Goal: Task Accomplishment & Management: Use online tool/utility

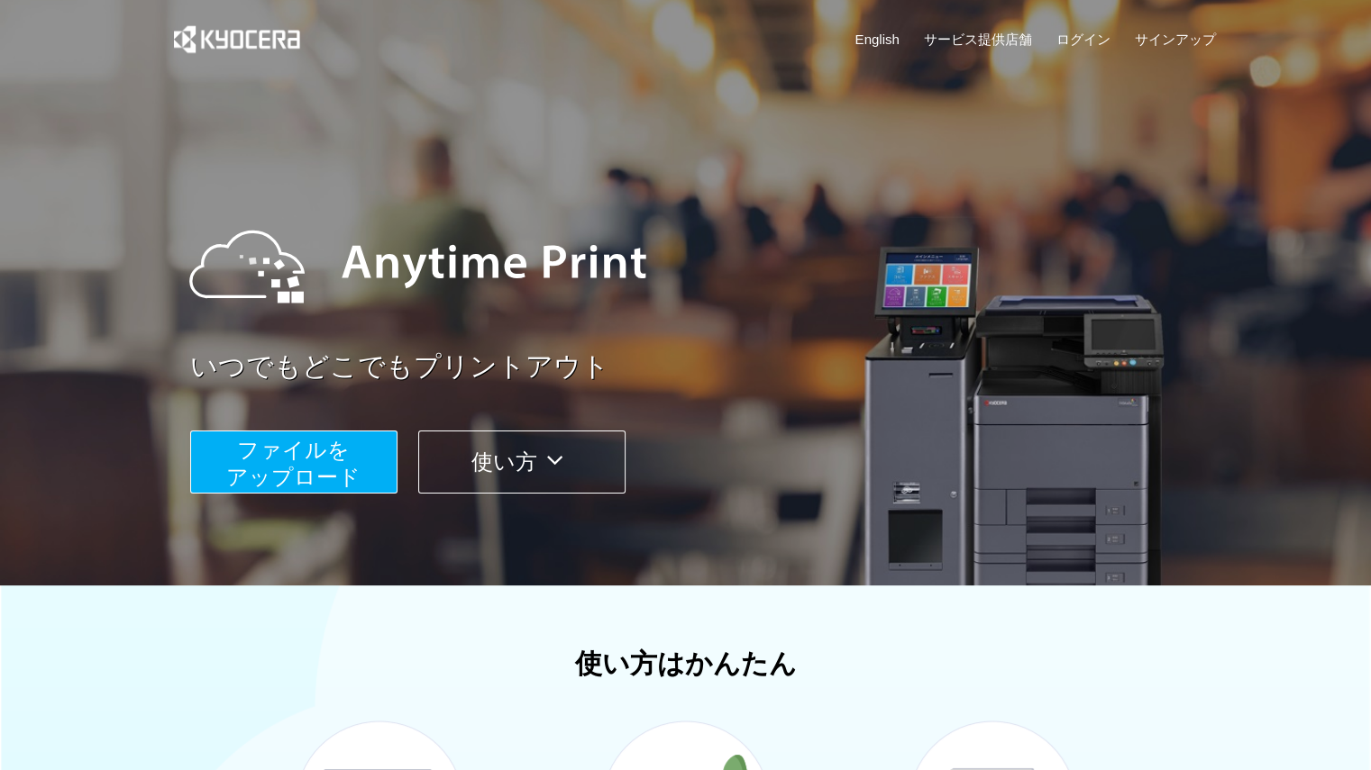
click at [333, 456] on span "ファイルを ​​アップロード" at bounding box center [293, 463] width 134 height 51
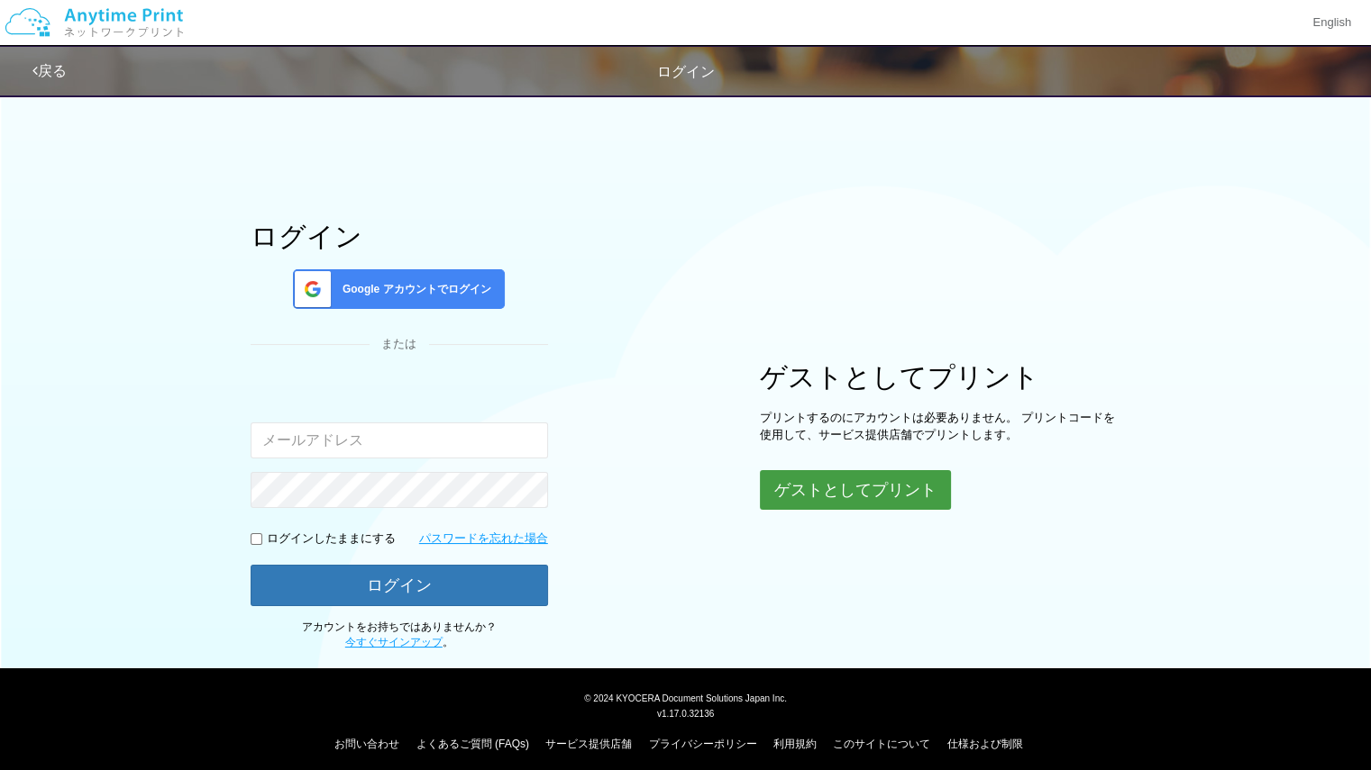
click at [830, 486] on button "ゲストとしてプリント" at bounding box center [855, 490] width 191 height 40
click at [793, 486] on button "ゲストとしてプリント" at bounding box center [855, 490] width 191 height 40
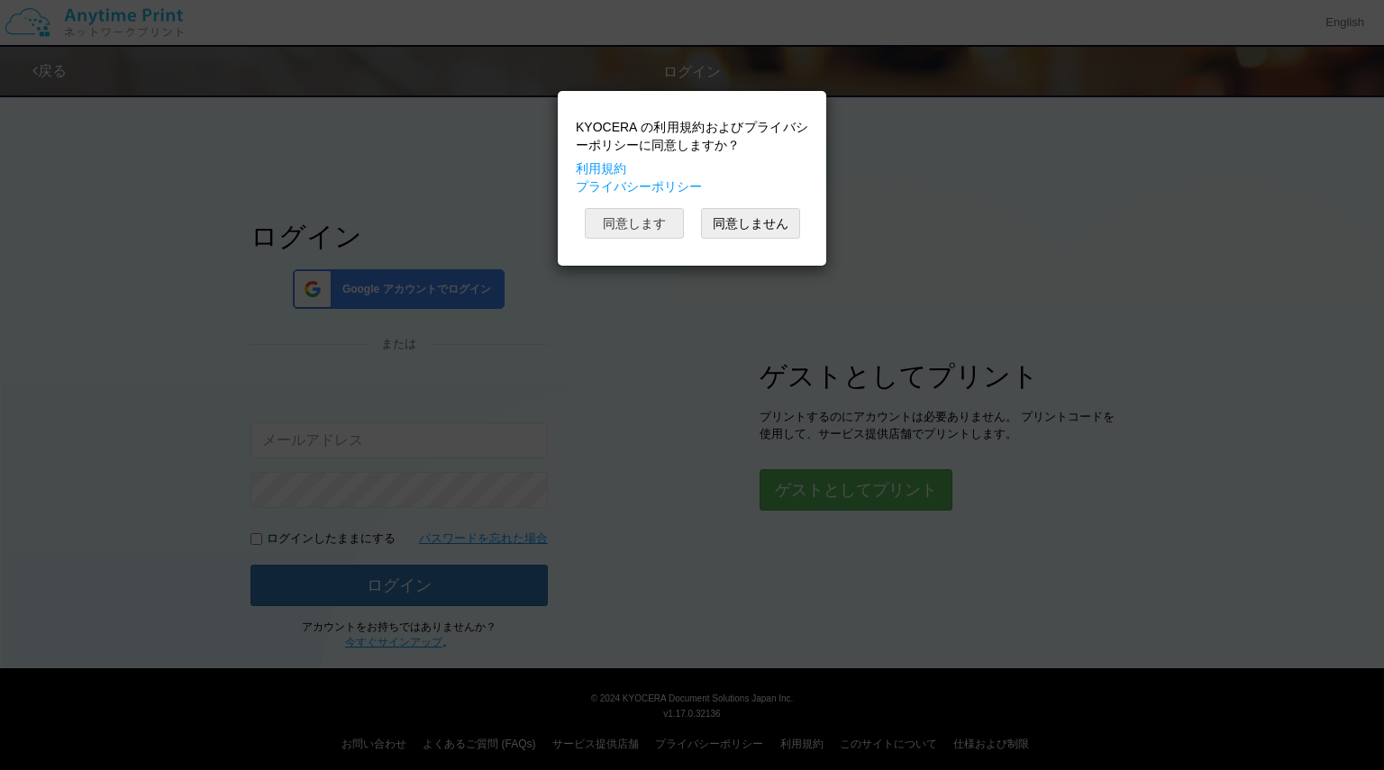
click at [656, 219] on button "同意します" at bounding box center [634, 223] width 99 height 31
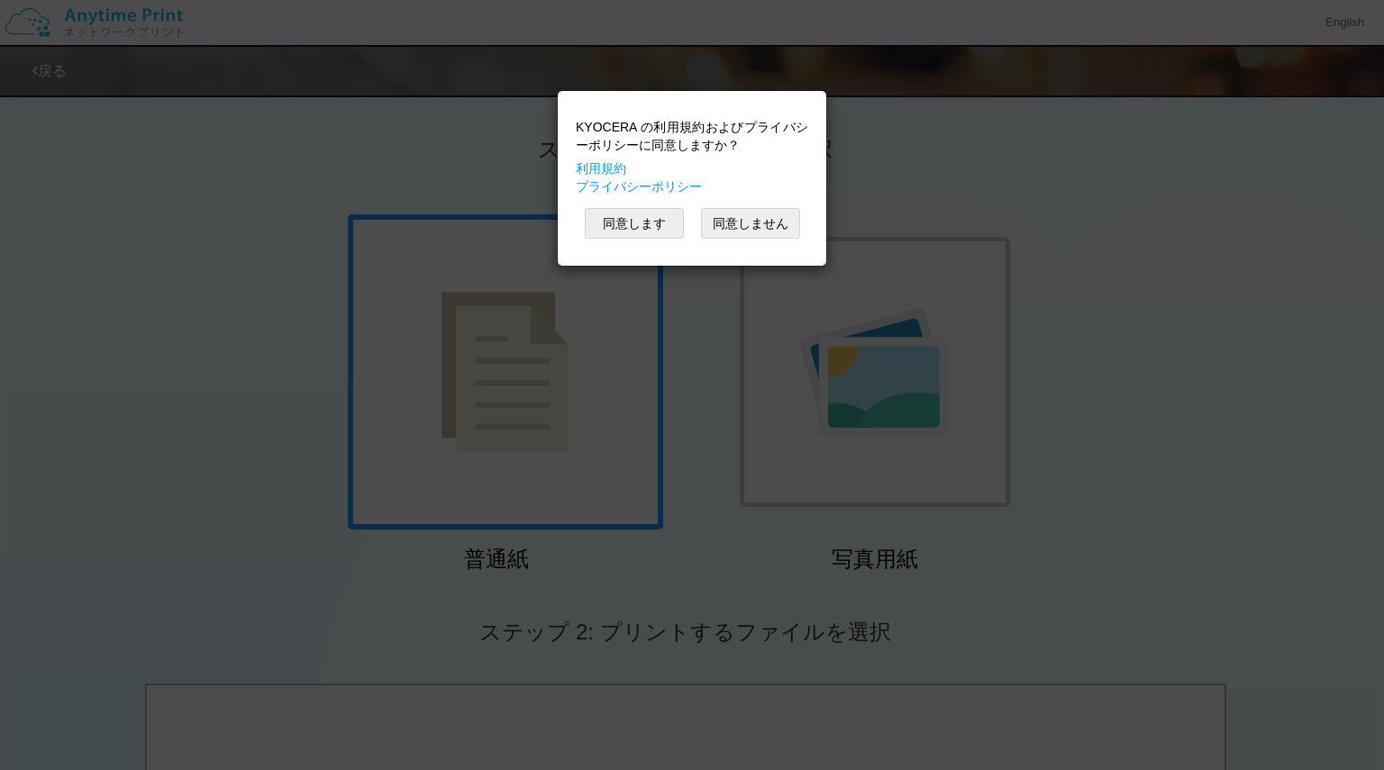
drag, startPoint x: 476, startPoint y: 168, endPoint x: 533, endPoint y: 182, distance: 59.4
click at [476, 163] on div "KYOCERA の利用規約およびプライバシーポリシーに同意しますか？ 利用規約 プライバシーポリシー 同意します 同意しません" at bounding box center [692, 385] width 1384 height 770
click at [610, 221] on button "同意します" at bounding box center [634, 223] width 99 height 31
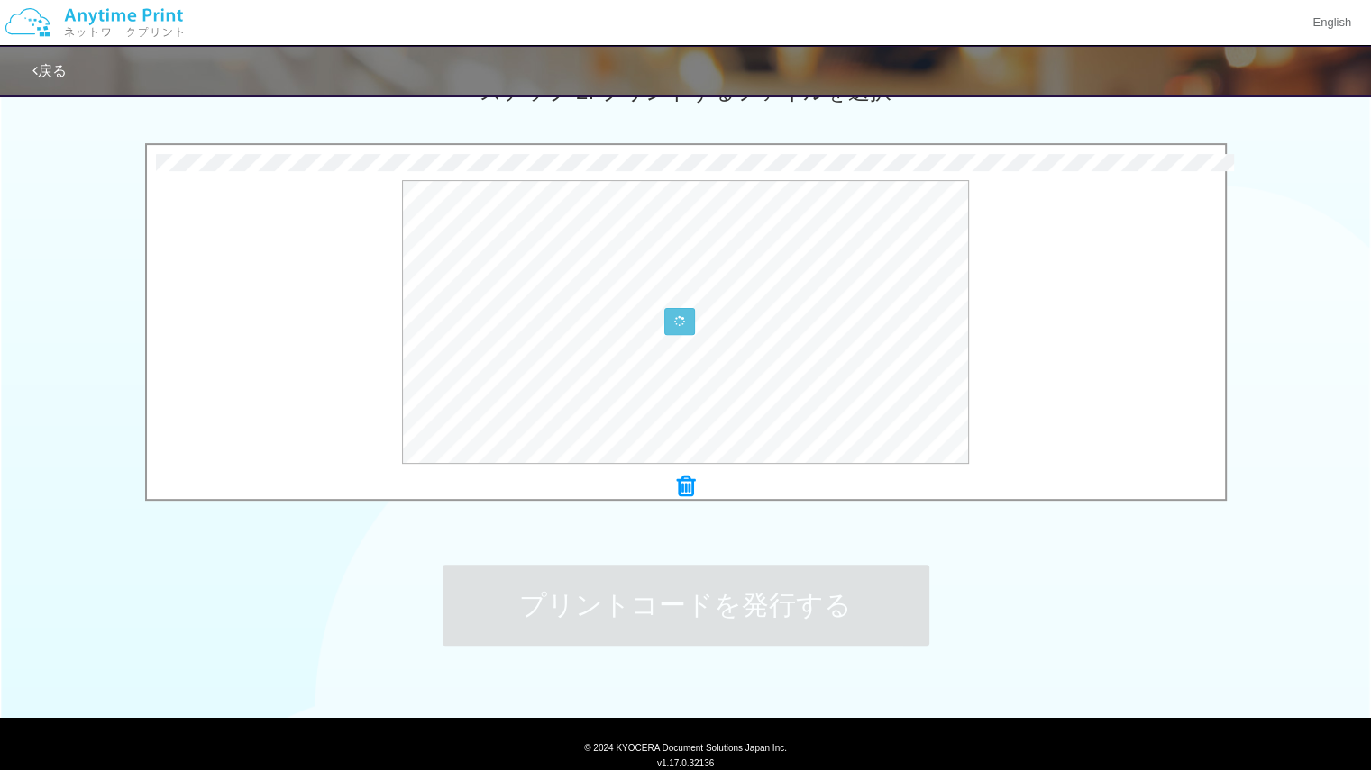
scroll to position [509, 0]
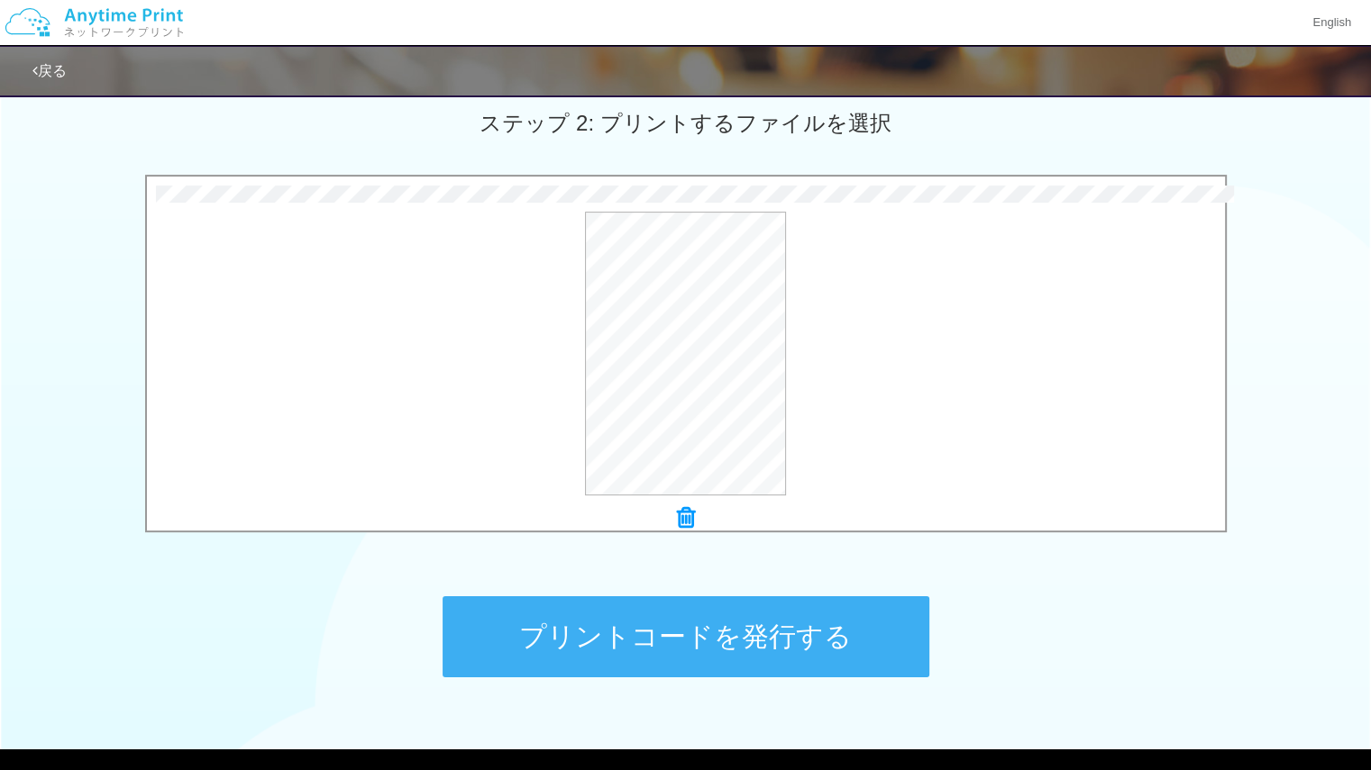
click at [657, 641] on button "プリントコードを発行する" at bounding box center [685, 637] width 487 height 81
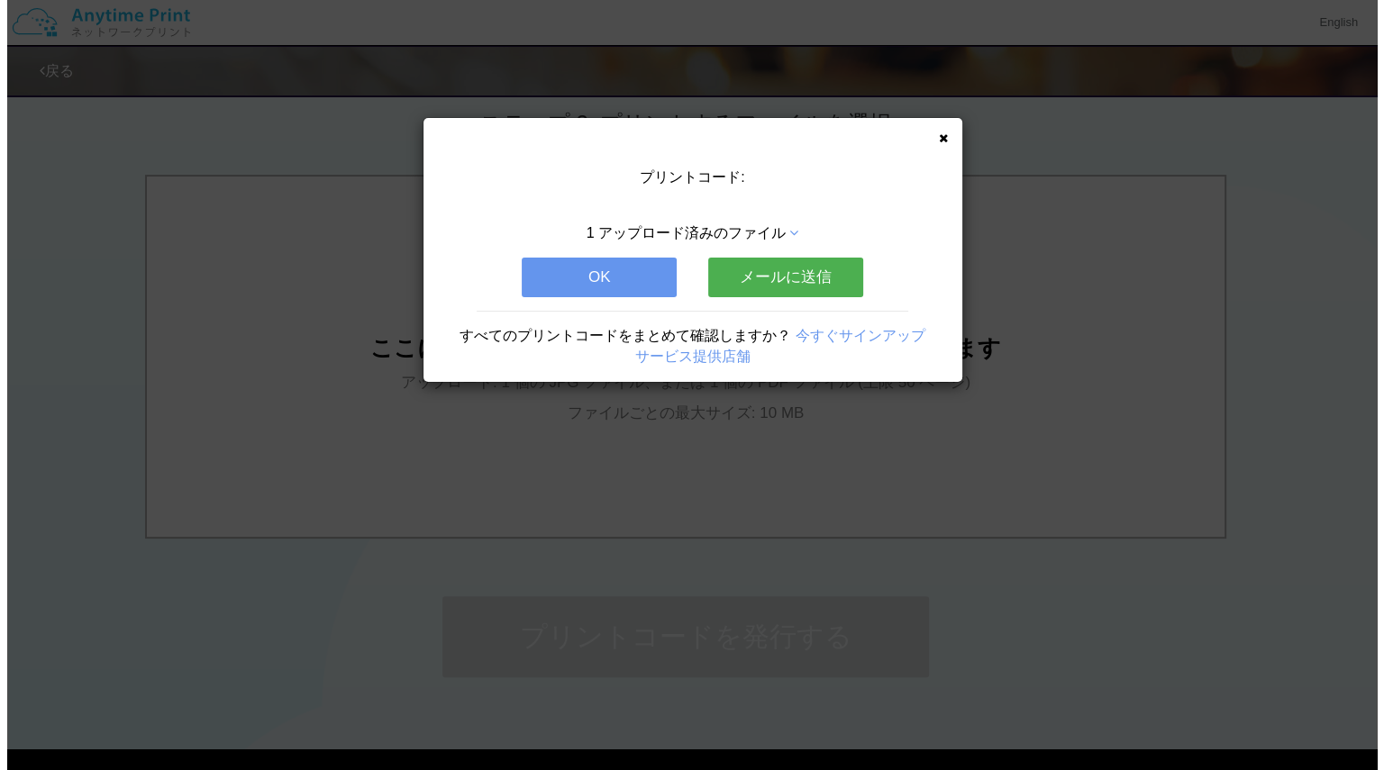
scroll to position [0, 0]
